Goal: Information Seeking & Learning: Find specific fact

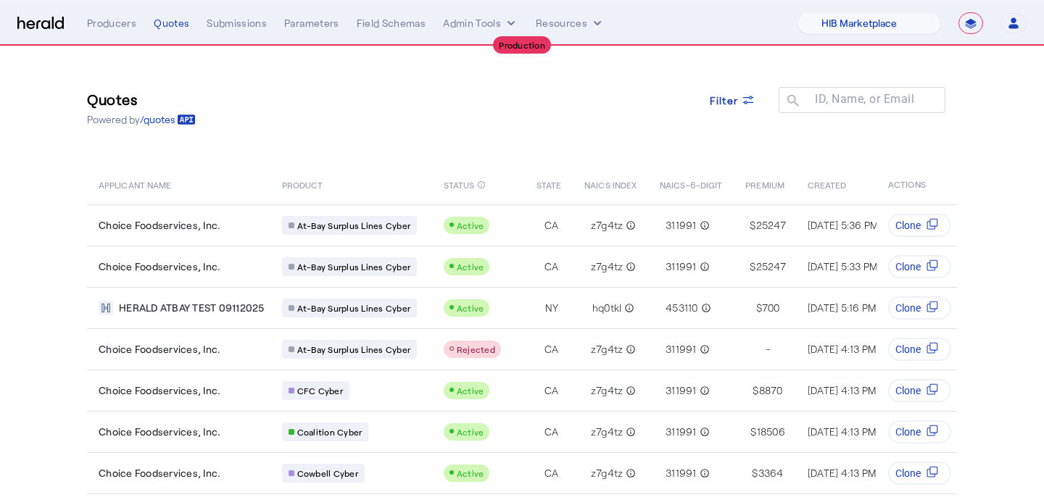
select select "pfm_a9p2_hib_marketplace"
select select "**********"
click at [467, 24] on button "Admin Tools" at bounding box center [480, 23] width 75 height 15
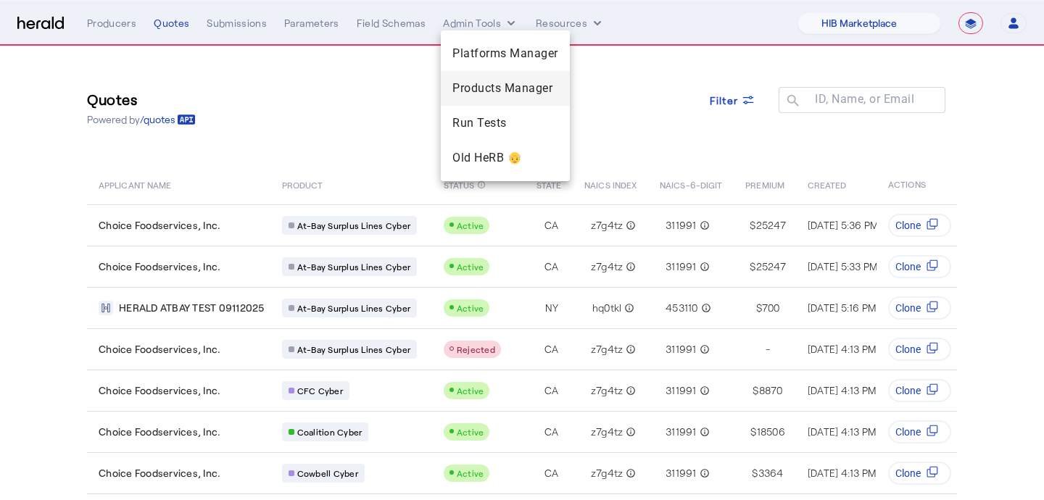
click at [464, 81] on span "Products Manager" at bounding box center [505, 88] width 106 height 17
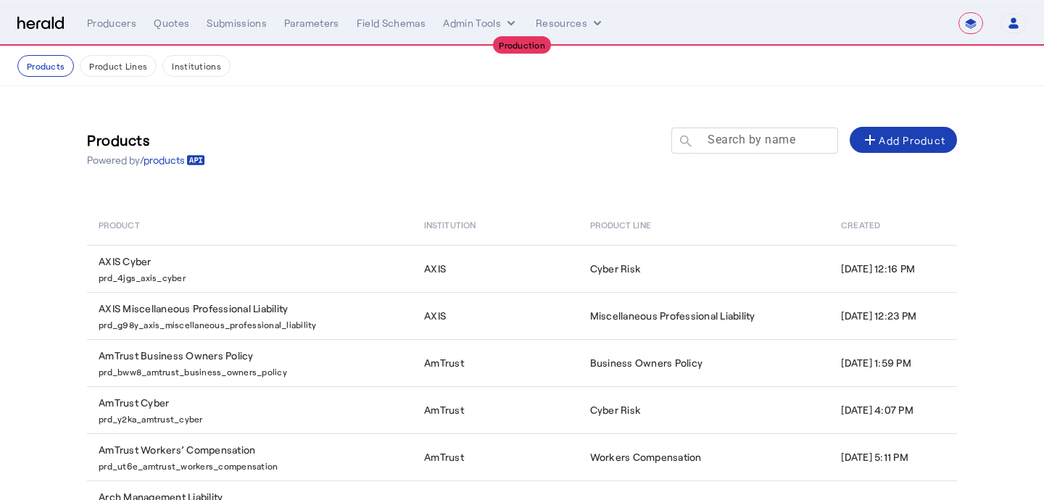
click at [771, 143] on mat-label "Search by name" at bounding box center [752, 140] width 88 height 14
click at [771, 143] on input "Search by name" at bounding box center [761, 139] width 131 height 17
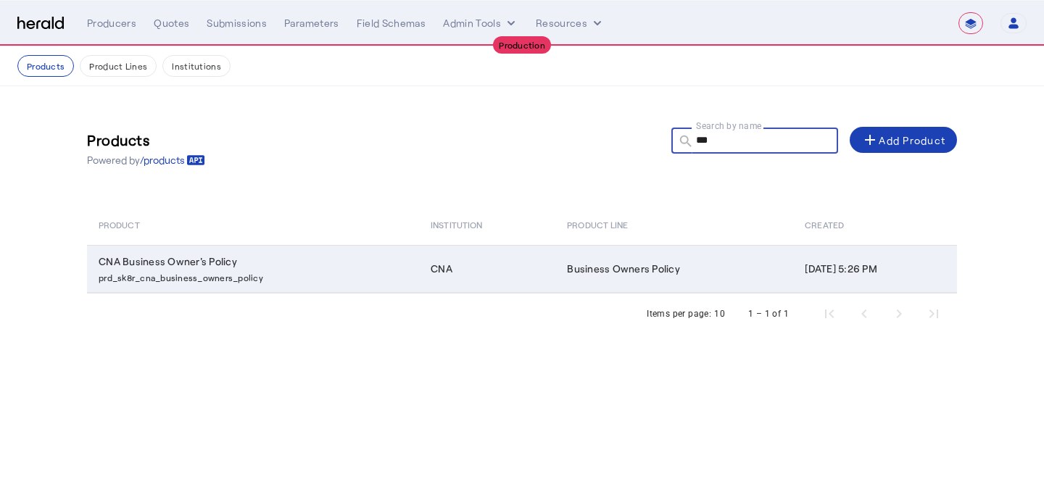
type input "***"
click at [555, 277] on td "Business Owners Policy" at bounding box center [674, 269] width 238 height 48
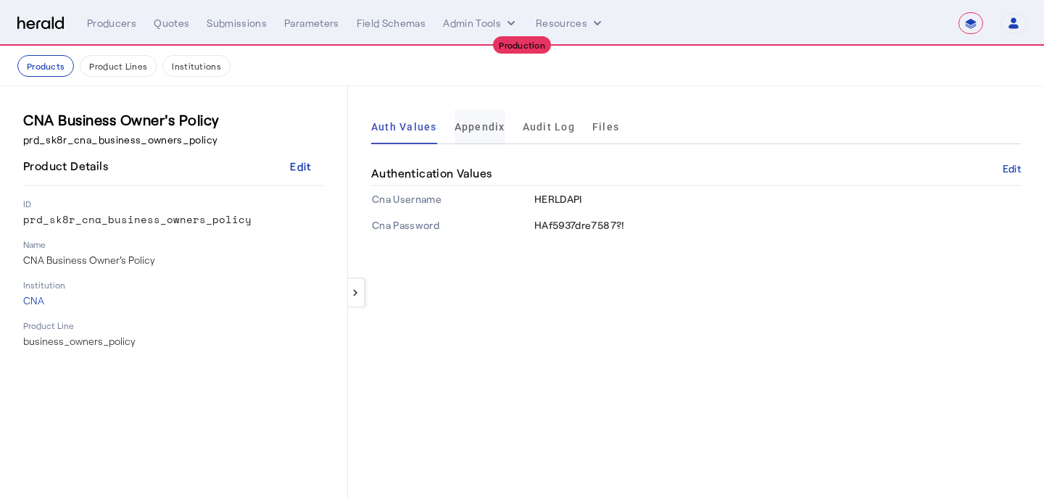
click at [462, 127] on span "Appendix" at bounding box center [480, 127] width 51 height 10
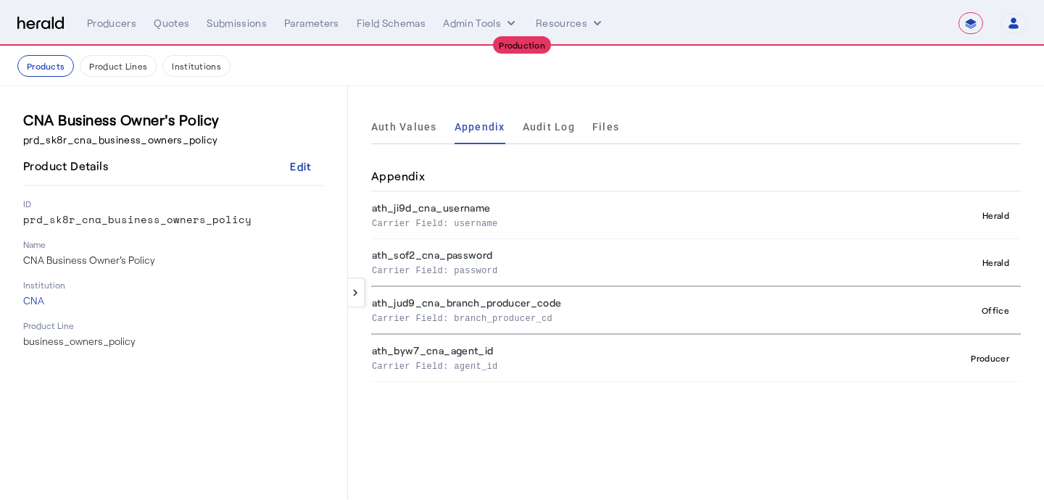
drag, startPoint x: 559, startPoint y: 320, endPoint x: 457, endPoint y: 320, distance: 102.2
click at [457, 320] on p "Carrier Field: branch_producer_cd" at bounding box center [618, 317] width 492 height 15
copy p "branch_producer_cd"
click at [494, 371] on p "Carrier Field: agent_id" at bounding box center [618, 365] width 492 height 15
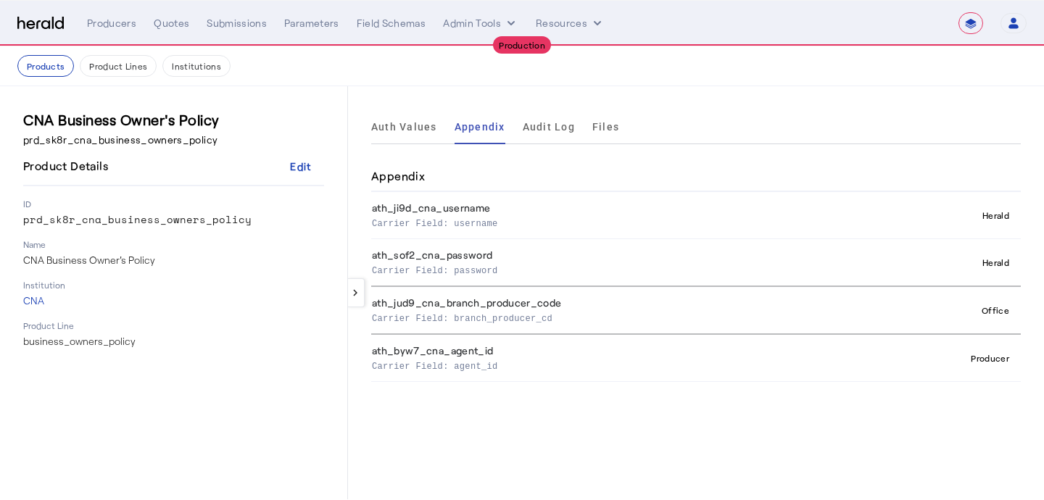
copy p "agent_id"
click at [122, 20] on div "Producers" at bounding box center [111, 23] width 49 height 15
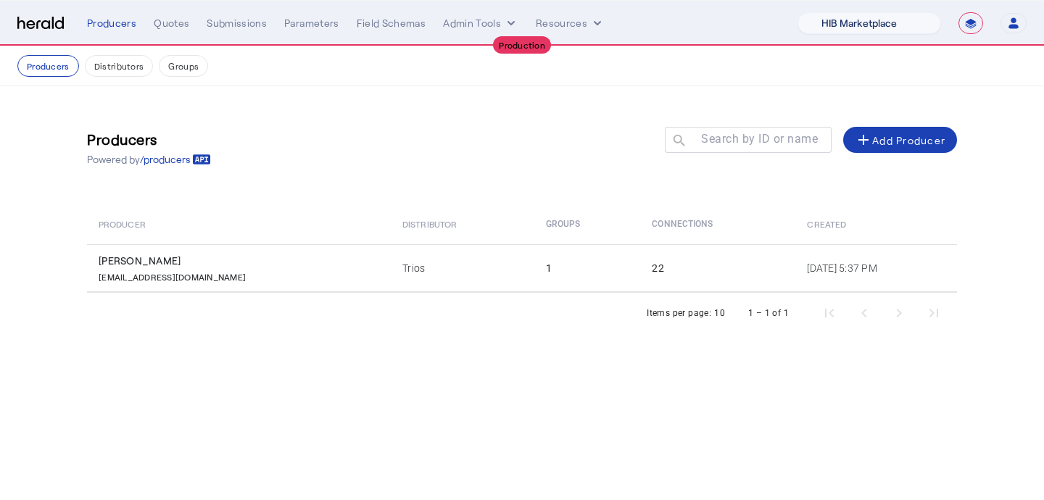
click at [838, 26] on select "1Fort Affinity Risk [PERSON_NAME] [PERSON_NAME] CRC Campus Coverage Citadel Fif…" at bounding box center [870, 23] width 144 height 22
select select "pfm_1vyo_affinityrisk"
click at [798, 12] on select "1Fort Affinity Risk [PERSON_NAME] [PERSON_NAME] CRC Campus Coverage Citadel Fif…" at bounding box center [870, 23] width 144 height 22
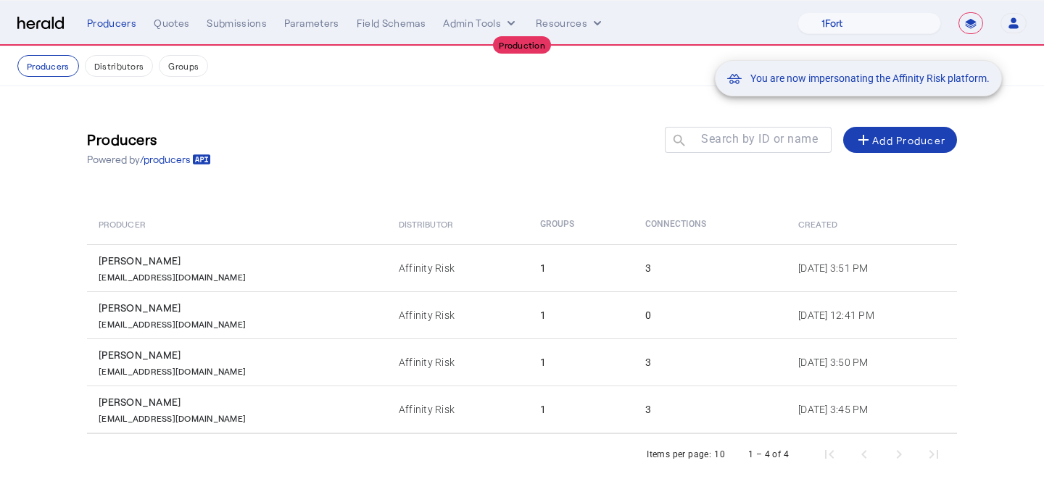
click at [202, 315] on div "You are now impersonating the Affinity Risk platform." at bounding box center [522, 250] width 1044 height 500
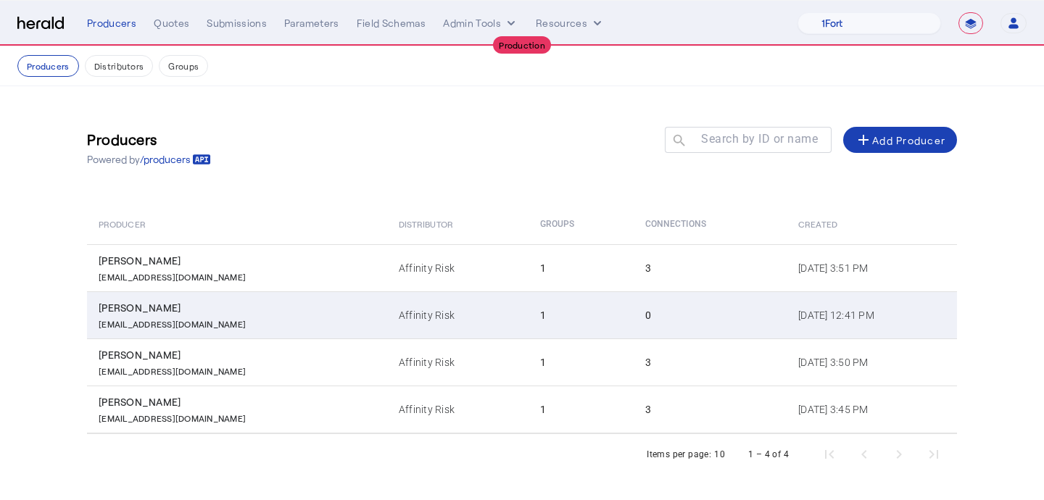
click at [202, 314] on div "[PERSON_NAME]" at bounding box center [240, 308] width 283 height 15
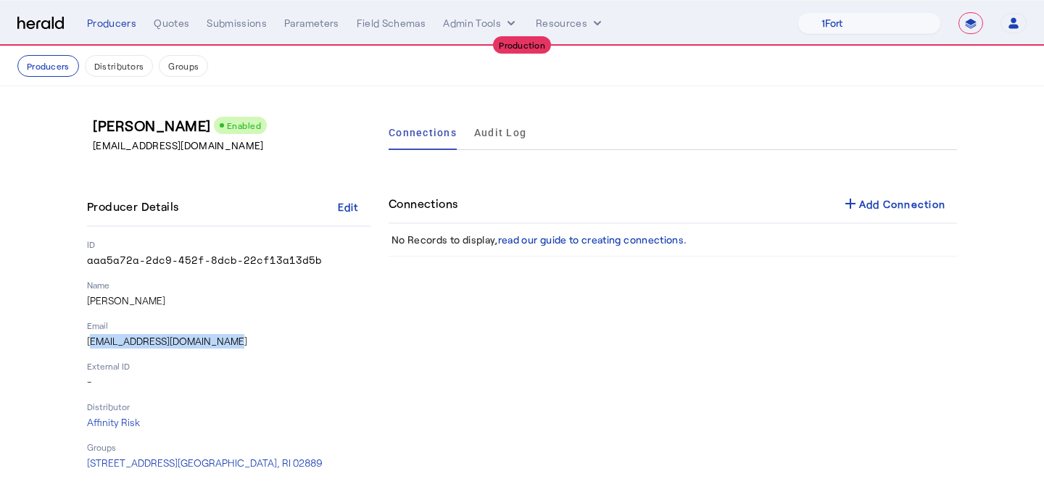
drag, startPoint x: 221, startPoint y: 347, endPoint x: 85, endPoint y: 344, distance: 136.3
click at [85, 344] on div "[PERSON_NAME] Enabled [EMAIL_ADDRESS][DOMAIN_NAME] Producer Details Edit ID aaa…" at bounding box center [522, 292] width 928 height 413
copy p "[EMAIL_ADDRESS][DOMAIN_NAME]"
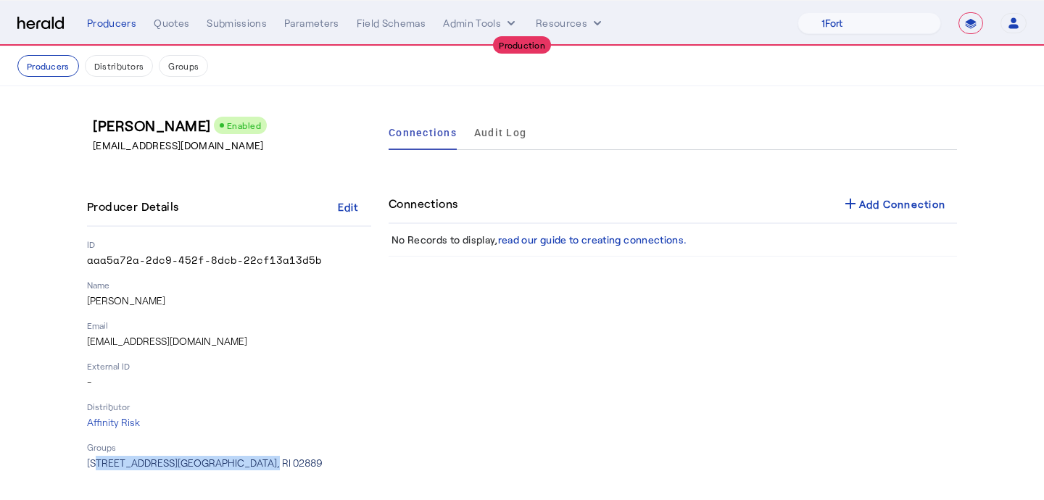
drag, startPoint x: 288, startPoint y: 463, endPoint x: 89, endPoint y: 461, distance: 198.7
click at [89, 461] on p "[STREET_ADDRESS]" at bounding box center [229, 463] width 284 height 15
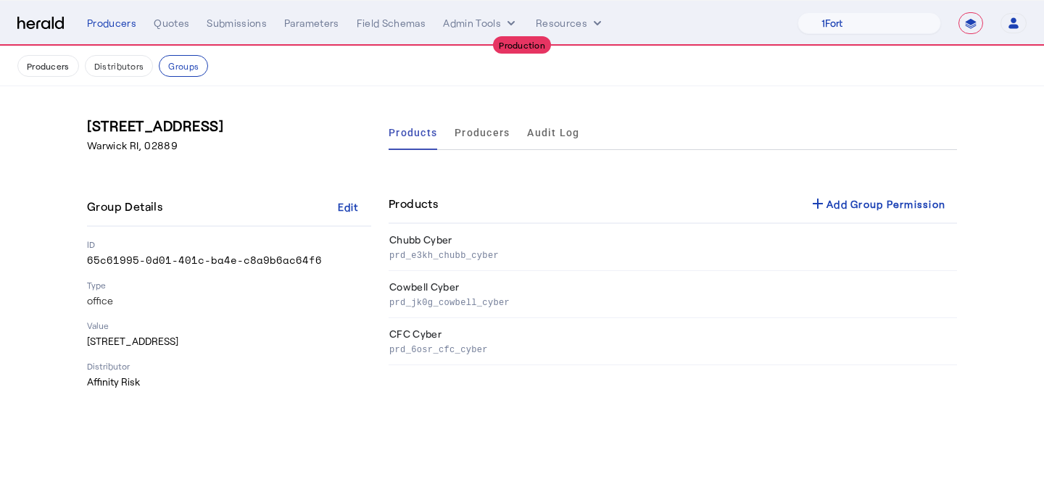
drag, startPoint x: 267, startPoint y: 340, endPoint x: 75, endPoint y: 344, distance: 191.5
click at [75, 344] on div "[STREET_ADDRESS] Group Details Edit ID 65c61995-0d01-401c-ba4e-c8a9b6ac64f6 Typ…" at bounding box center [522, 252] width 928 height 332
copy p "[STREET_ADDRESS]"
click at [463, 24] on button "Admin Tools" at bounding box center [480, 23] width 75 height 15
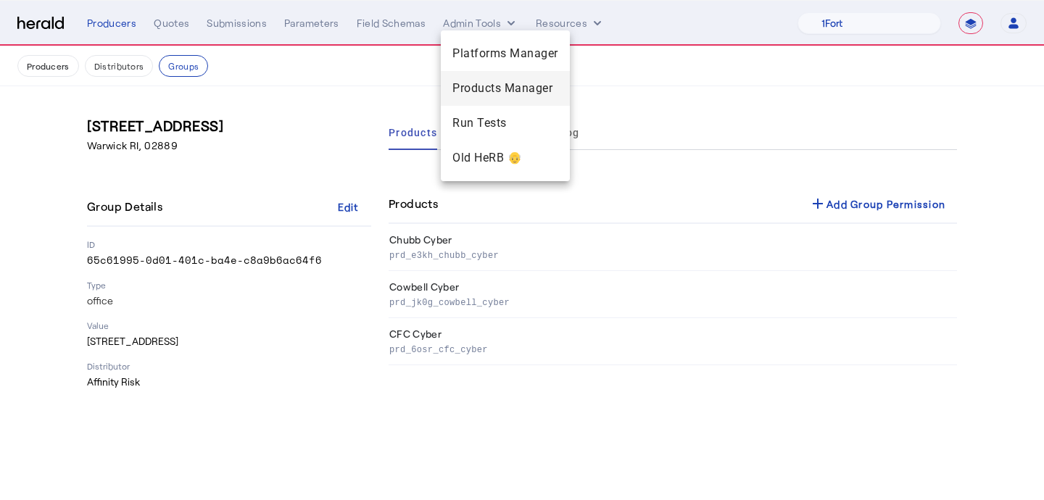
click at [466, 91] on span "Products Manager" at bounding box center [505, 88] width 106 height 17
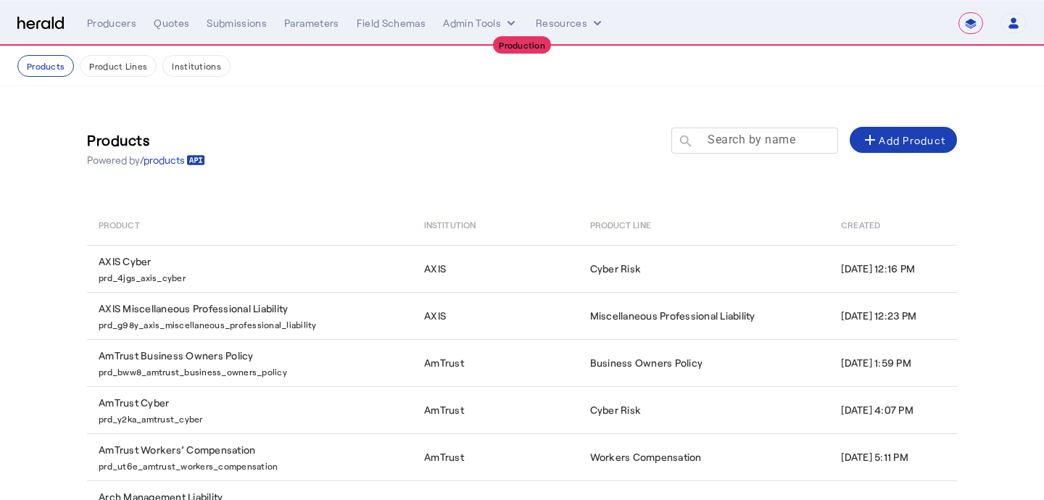
click at [750, 140] on mat-label "Search by name" at bounding box center [752, 140] width 88 height 14
click at [750, 140] on input "Search by name" at bounding box center [761, 139] width 131 height 17
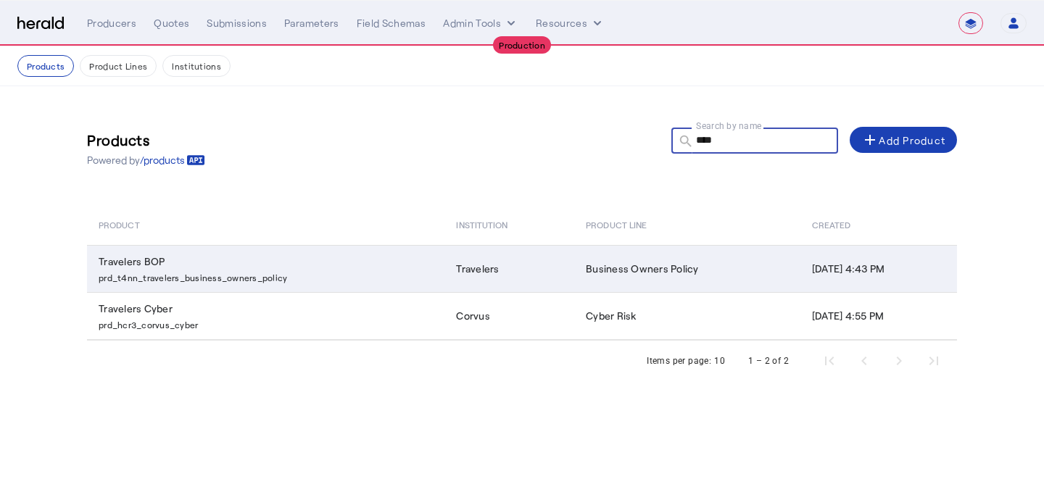
type input "****"
click at [621, 259] on td "Business Owners Policy" at bounding box center [687, 268] width 226 height 47
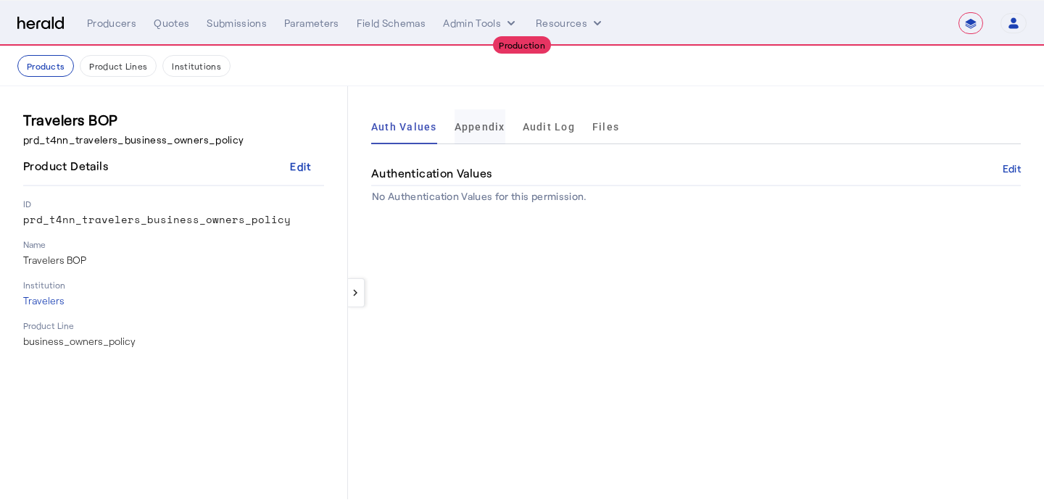
click at [484, 124] on span "Appendix" at bounding box center [480, 127] width 51 height 10
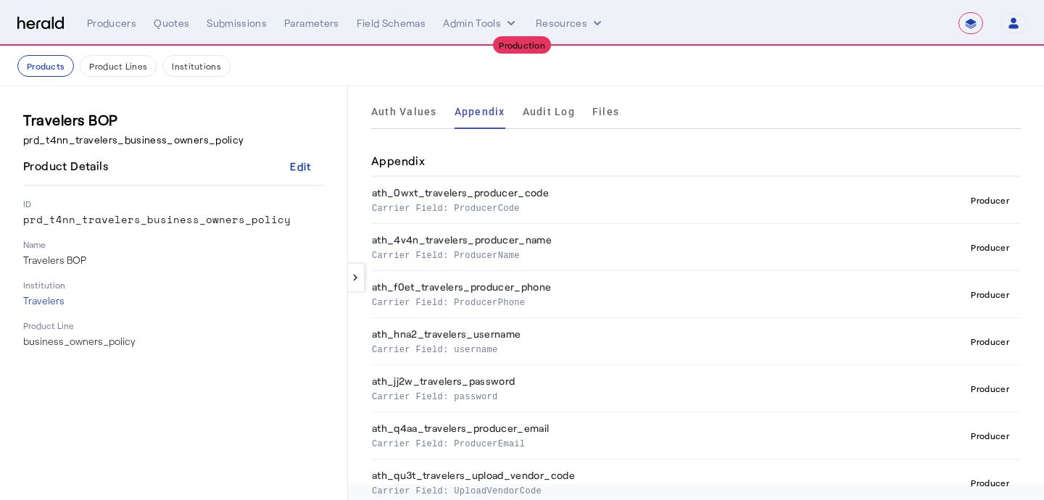
scroll to position [22, 0]
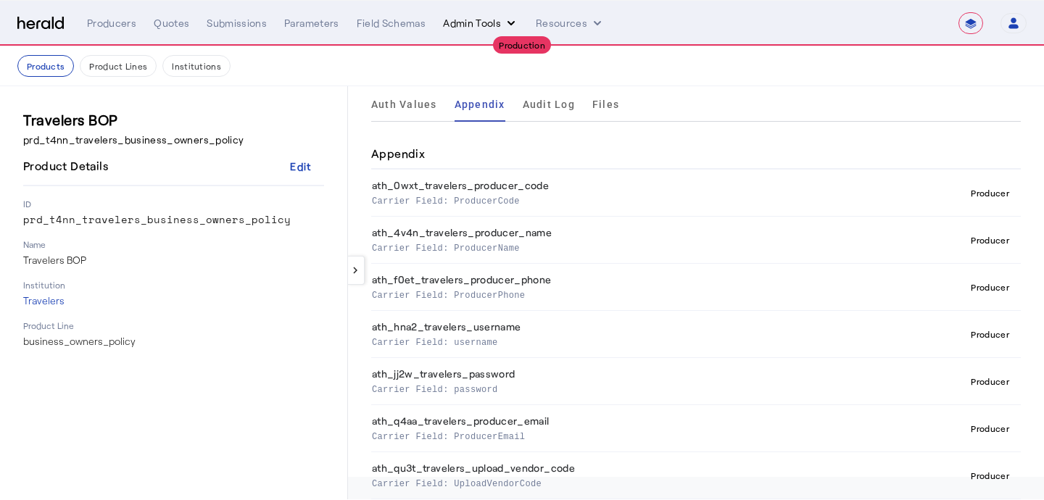
click at [463, 28] on button "Admin Tools" at bounding box center [480, 23] width 75 height 15
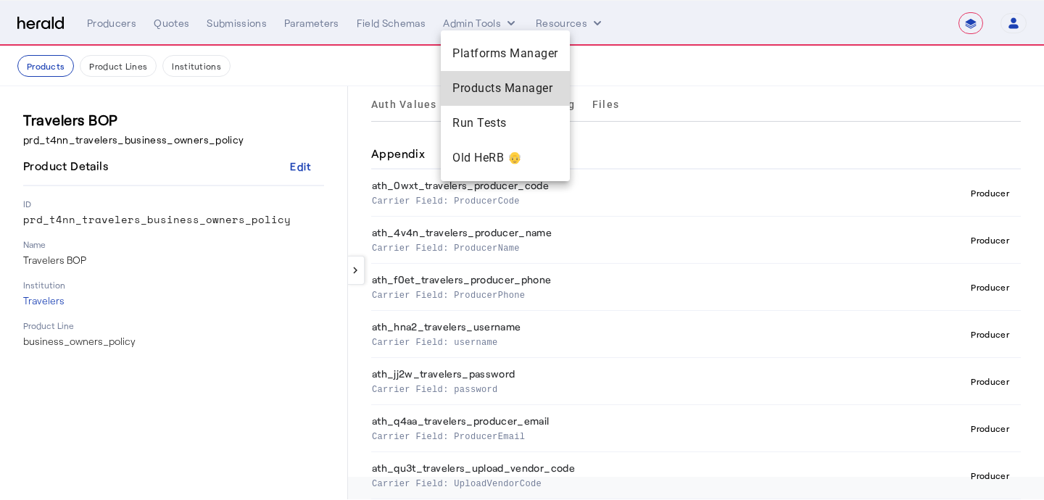
click at [470, 81] on span "Products Manager" at bounding box center [505, 88] width 106 height 17
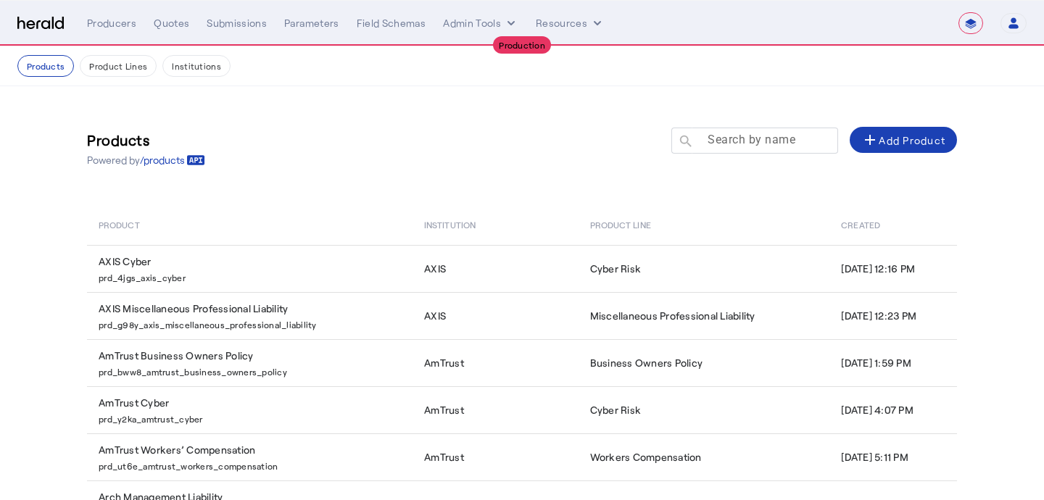
click at [714, 140] on mat-label "Search by name" at bounding box center [752, 140] width 88 height 14
click at [714, 140] on input "Search by name" at bounding box center [761, 139] width 131 height 17
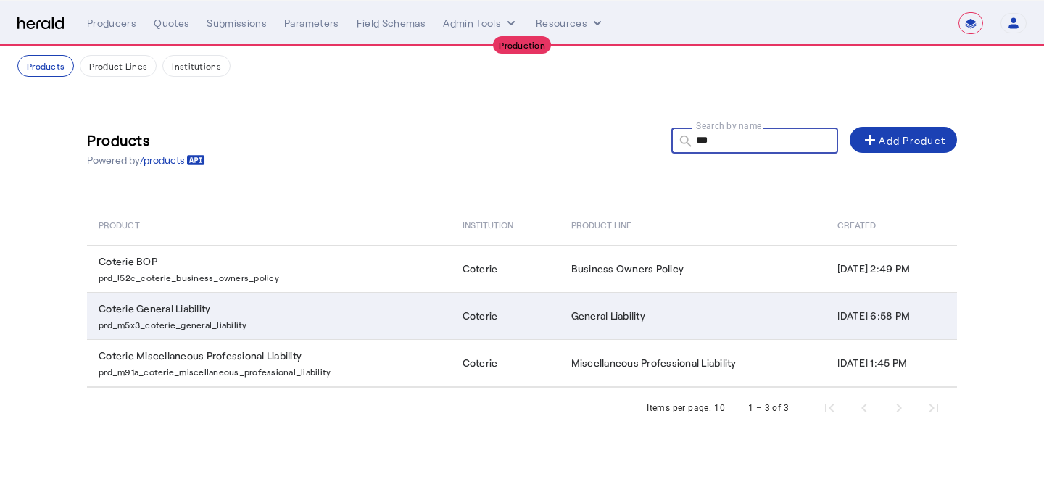
type input "***"
click at [510, 305] on td "Coterie" at bounding box center [505, 315] width 109 height 47
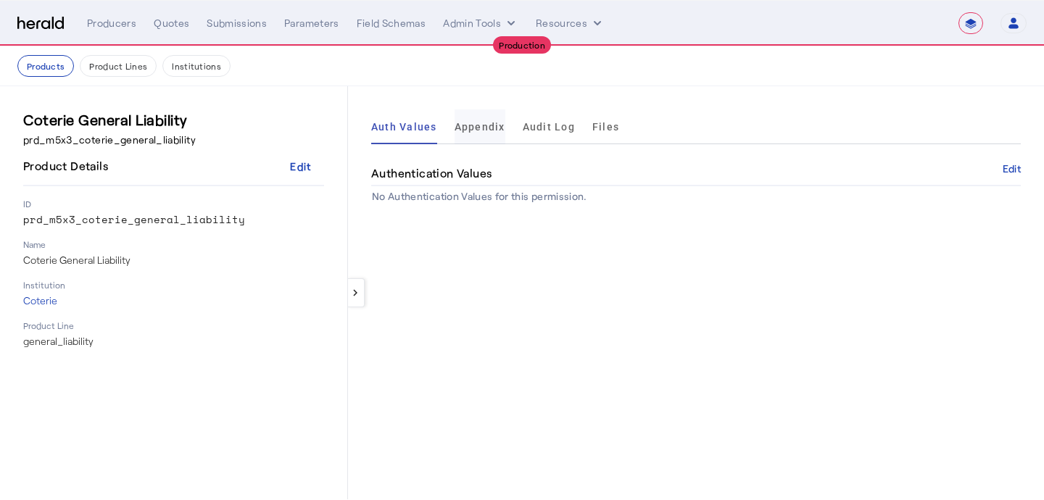
click at [473, 133] on span "Appendix" at bounding box center [480, 126] width 51 height 35
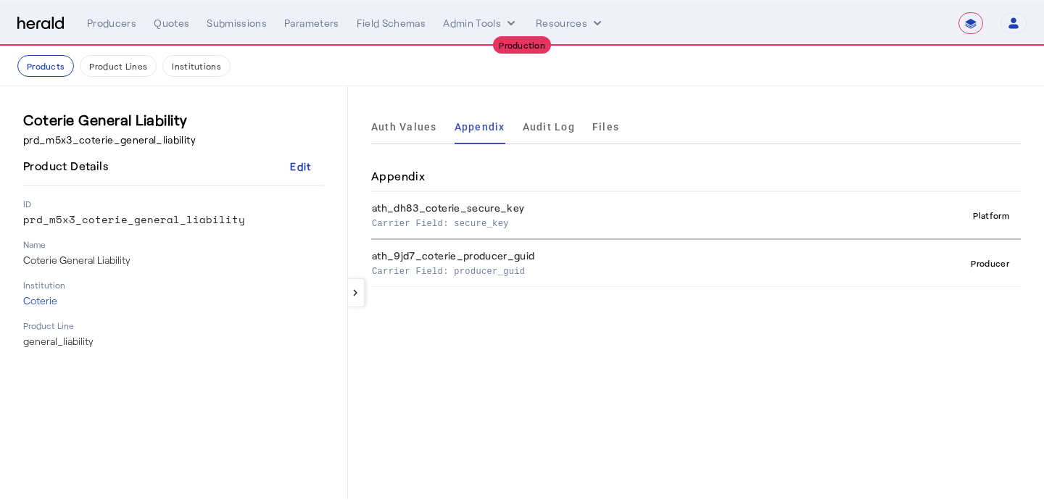
click at [492, 273] on p "Carrier Field: producer_guid" at bounding box center [609, 270] width 475 height 15
click at [531, 270] on p "Carrier Field: producer_guid" at bounding box center [609, 270] width 475 height 15
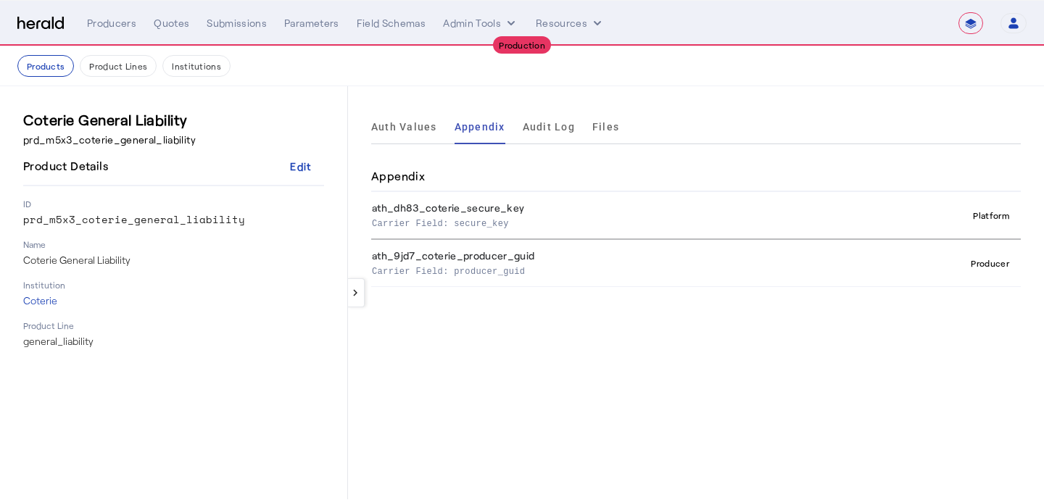
drag, startPoint x: 531, startPoint y: 270, endPoint x: 481, endPoint y: 272, distance: 50.8
click at [481, 272] on p "Carrier Field: producer_guid" at bounding box center [609, 270] width 475 height 15
copy p "producer_guid"
